Goal: Go to known website: Access a specific website the user already knows

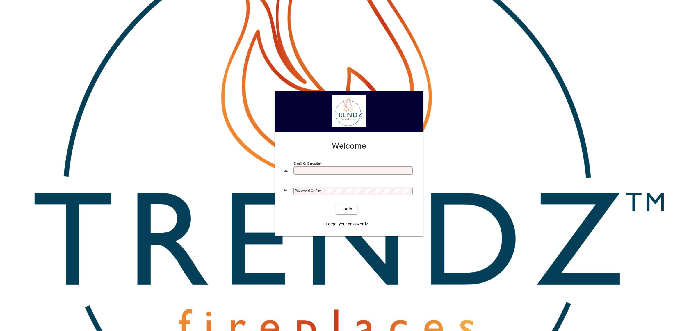
type input "**********"
click at [345, 210] on span "Login" at bounding box center [347, 209] width 12 height 6
